Goal: Find contact information: Find contact information

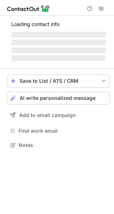
scroll to position [156, 114]
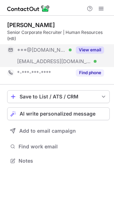
click at [84, 48] on button "View email" at bounding box center [90, 49] width 28 height 7
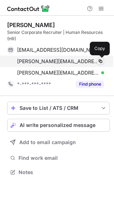
click at [99, 62] on span at bounding box center [101, 62] width 6 height 6
